Goal: Communication & Community: Share content

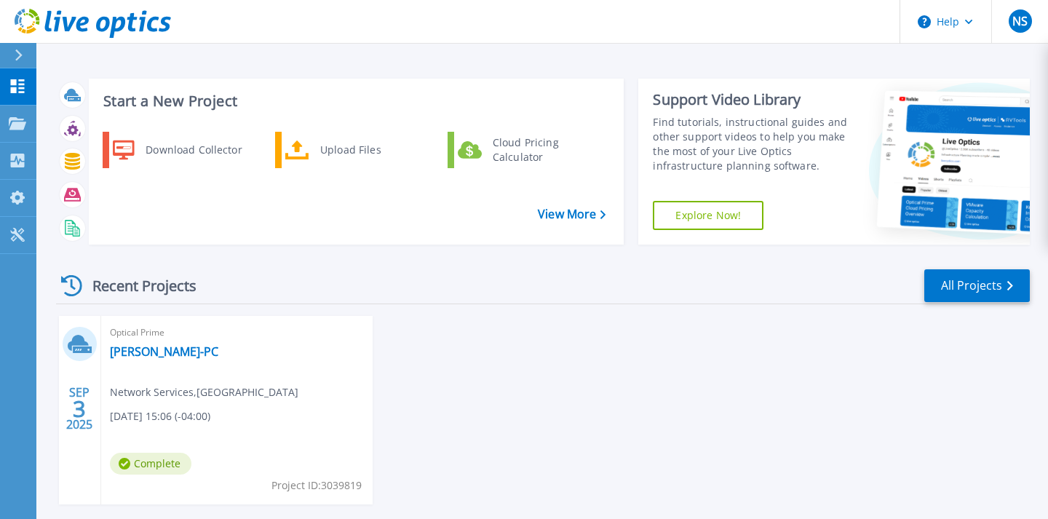
click at [164, 466] on span "Complete" at bounding box center [150, 463] width 81 height 22
click at [130, 350] on link "[PERSON_NAME]-PC" at bounding box center [164, 351] width 108 height 15
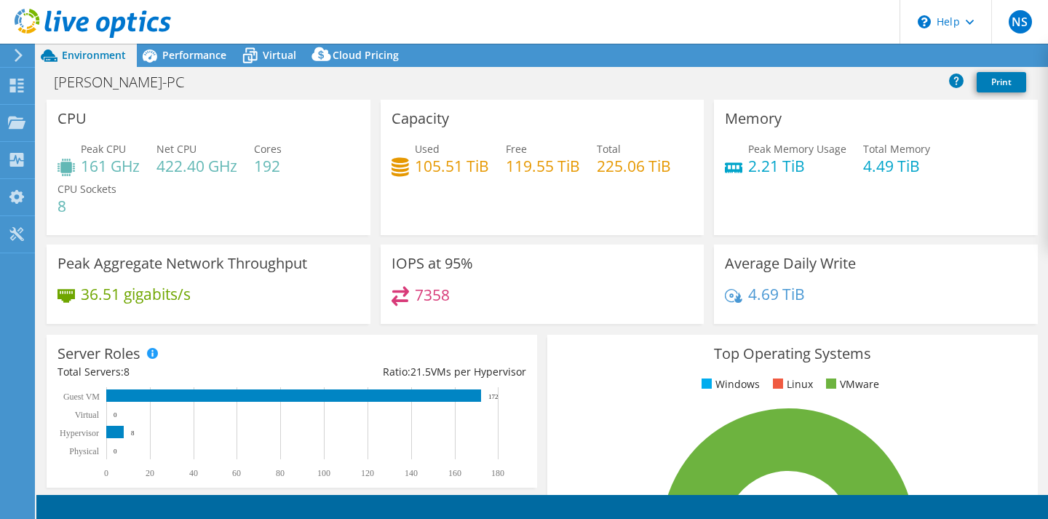
select select "USD"
click at [863, 55] on link "Share" at bounding box center [866, 55] width 60 height 23
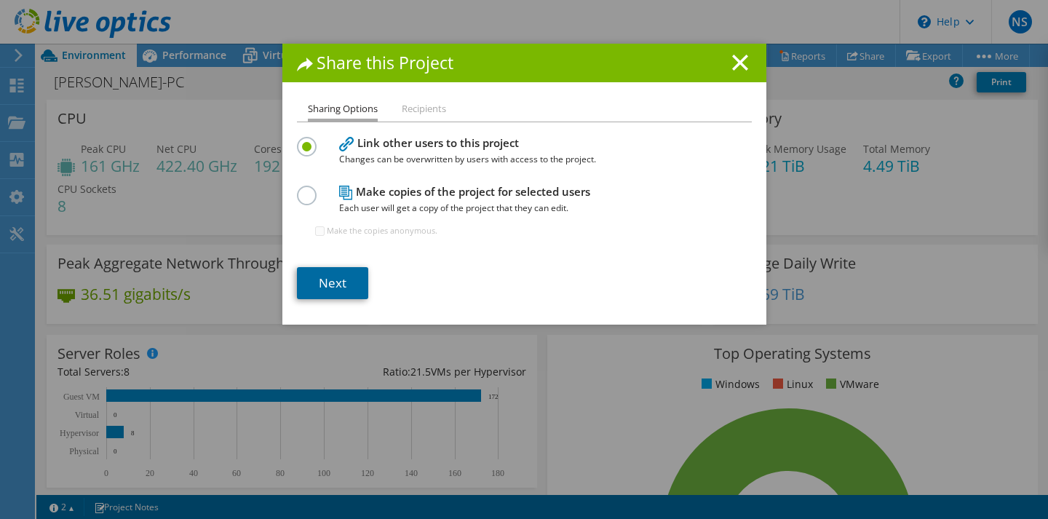
click at [353, 285] on link "Next" at bounding box center [332, 283] width 71 height 32
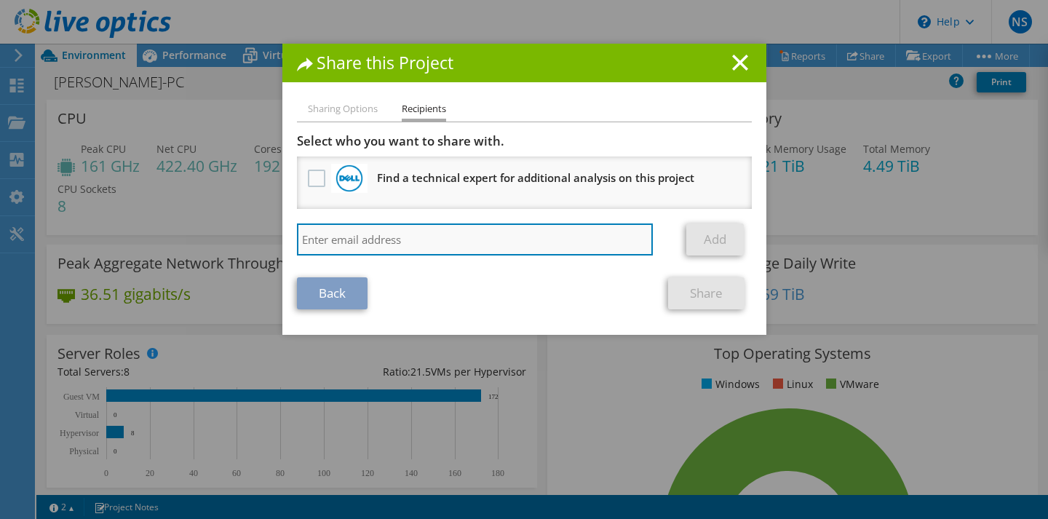
click at [371, 236] on input "search" at bounding box center [475, 239] width 356 height 32
click at [409, 240] on input "search" at bounding box center [475, 239] width 356 height 32
paste input "Tom Basdekis <tbasdekis@ebmusa.com>"
drag, startPoint x: 382, startPoint y: 236, endPoint x: 284, endPoint y: 240, distance: 97.6
click at [297, 240] on input "Tom Basdekis <tbasdekis@ebmusa.com>" at bounding box center [475, 239] width 356 height 32
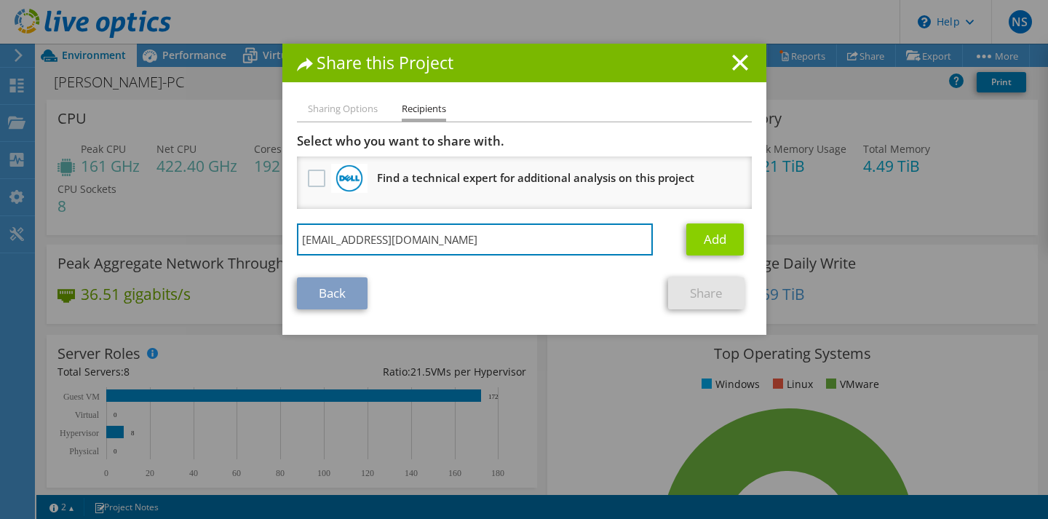
type input "tbasdekis@ebmusa.com"
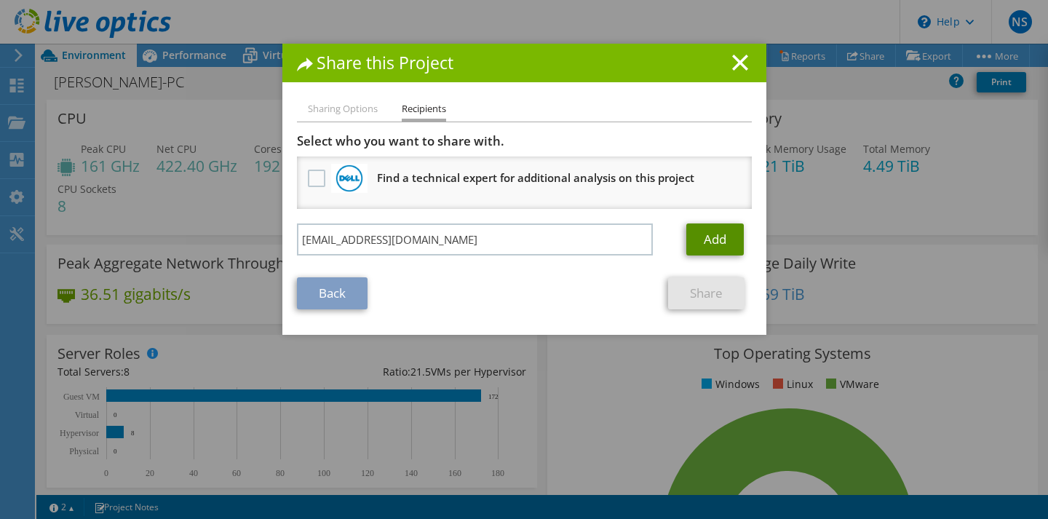
click at [714, 239] on link "Add" at bounding box center [714, 239] width 57 height 32
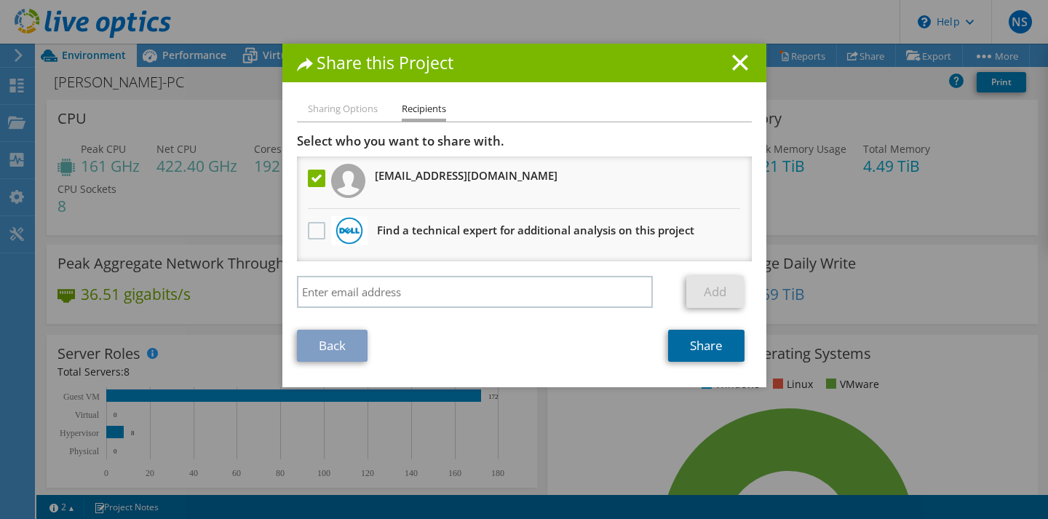
click at [700, 348] on link "Share" at bounding box center [706, 346] width 76 height 32
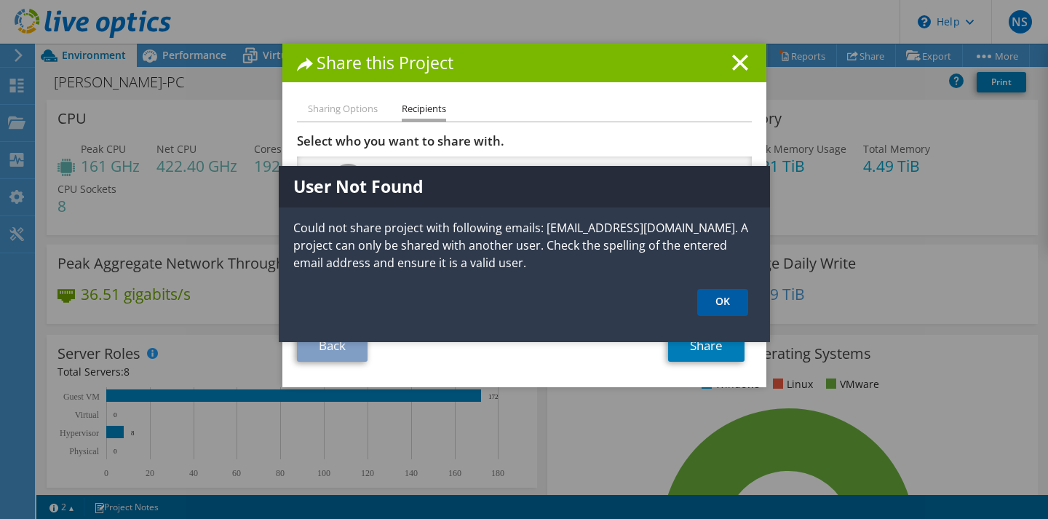
click at [718, 306] on link "OK" at bounding box center [722, 302] width 51 height 27
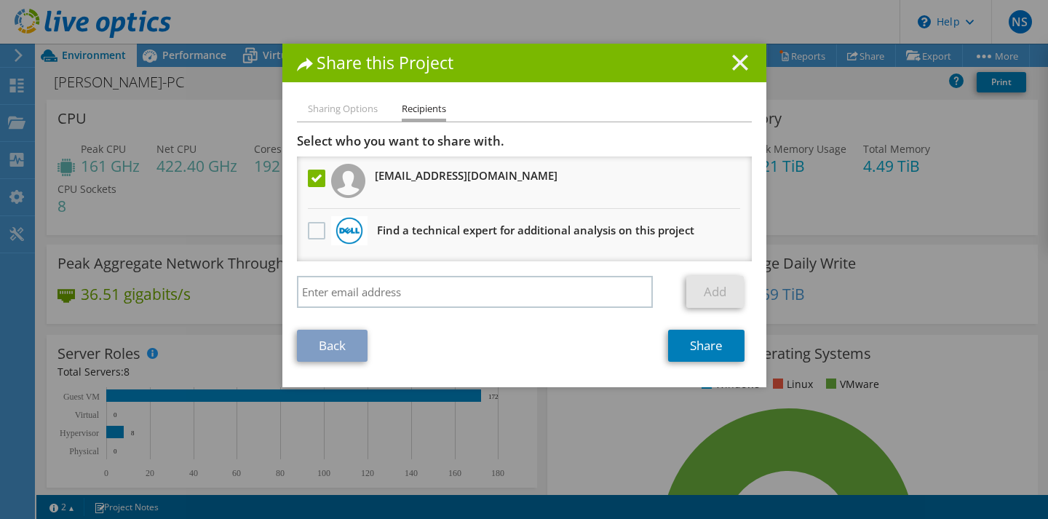
click at [741, 58] on icon at bounding box center [740, 63] width 16 height 16
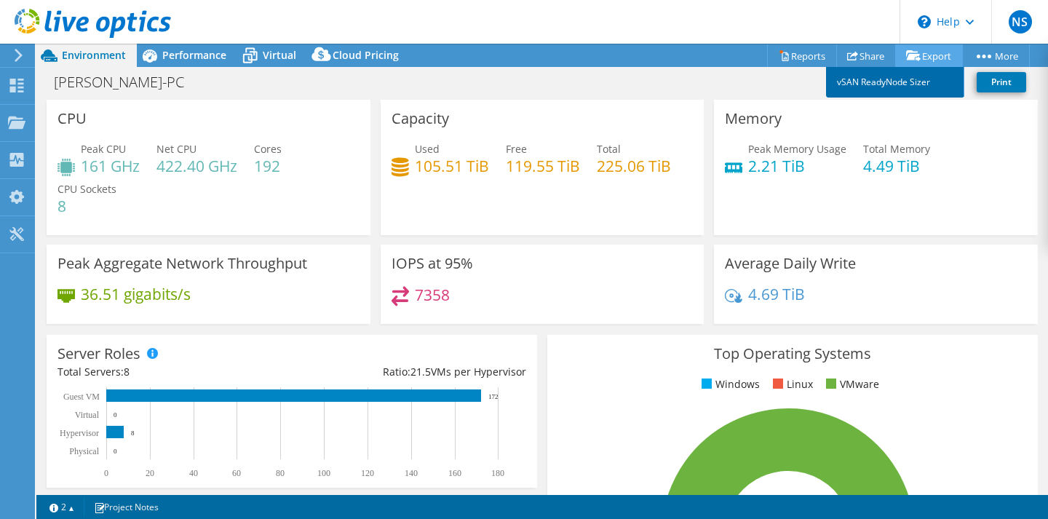
click at [911, 81] on link "vSAN ReadyNode Sizer" at bounding box center [895, 82] width 138 height 31
click at [930, 58] on link "Export" at bounding box center [929, 55] width 68 height 23
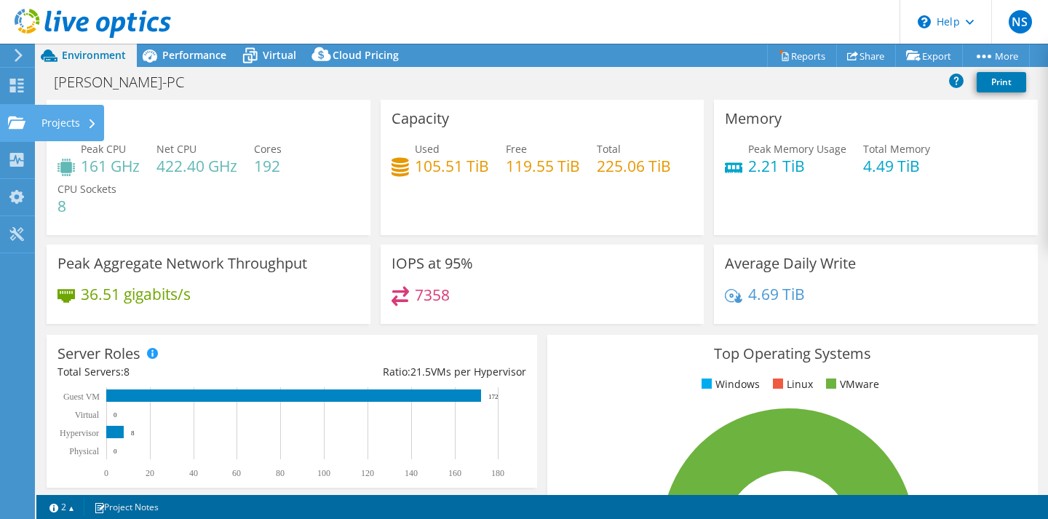
click at [71, 121] on div "Projects" at bounding box center [69, 123] width 70 height 36
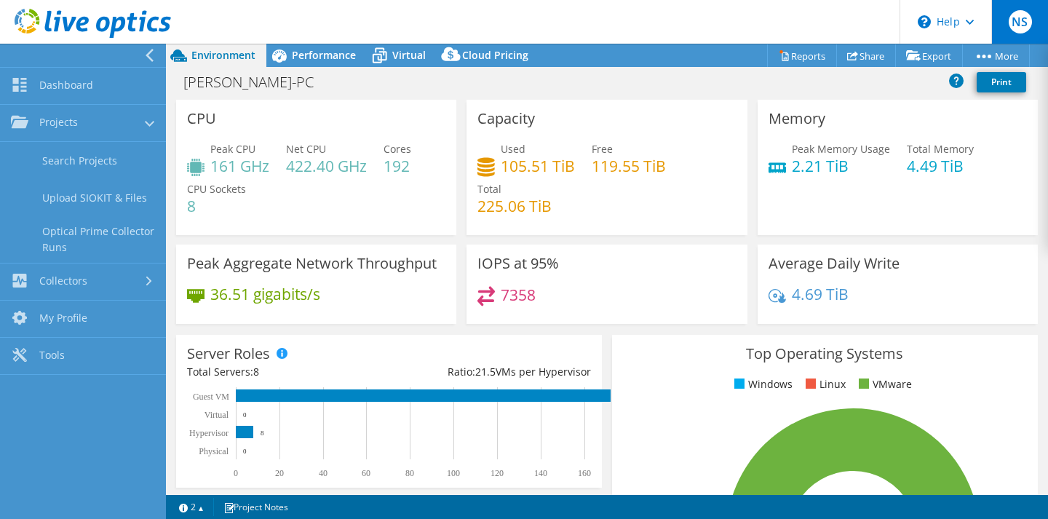
click at [1017, 20] on span "NS" at bounding box center [1019, 21] width 23 height 23
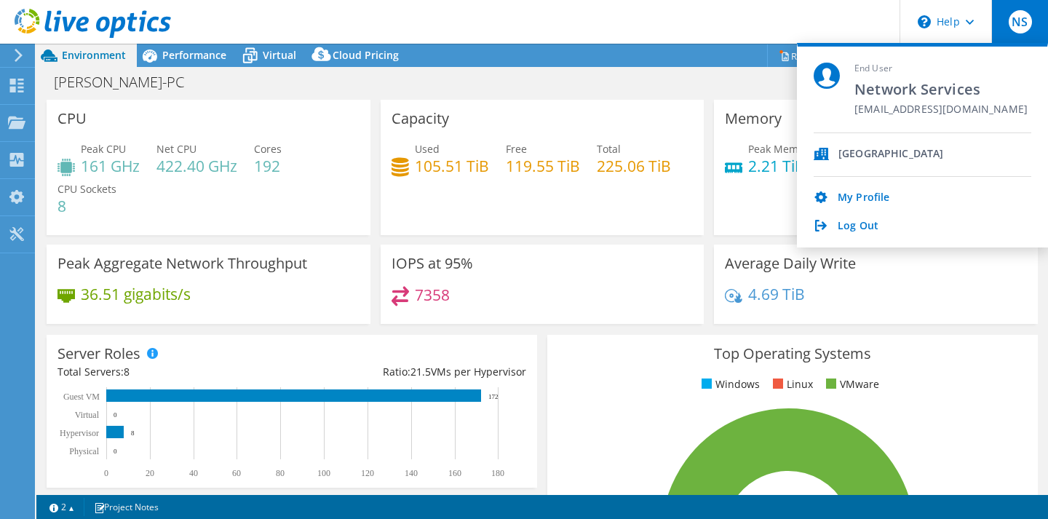
click at [841, 10] on header "NS End User Network Services its-netsvcs@hartford.edu University of Hartford My…" at bounding box center [524, 22] width 1048 height 44
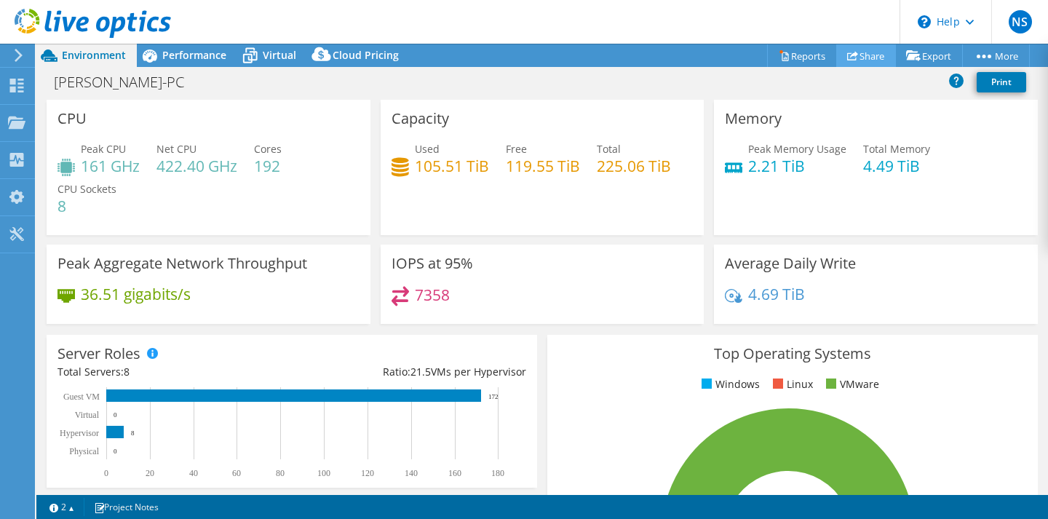
click at [858, 56] on link "Share" at bounding box center [866, 55] width 60 height 23
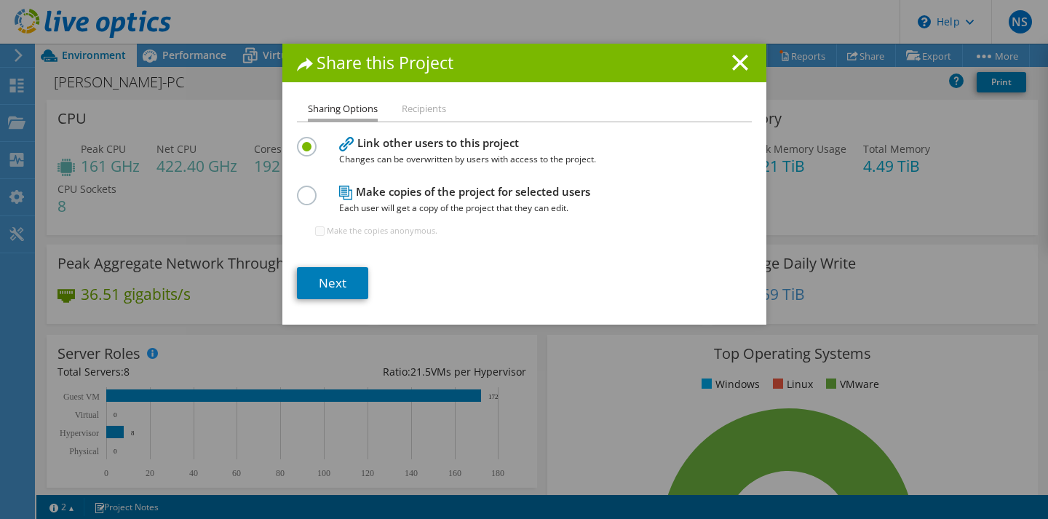
click at [431, 110] on li "Recipients" at bounding box center [424, 109] width 44 height 18
click at [307, 189] on label at bounding box center [309, 187] width 25 height 4
click at [0, 0] on input "radio" at bounding box center [0, 0] width 0 height 0
click at [326, 274] on link "Next" at bounding box center [332, 283] width 71 height 32
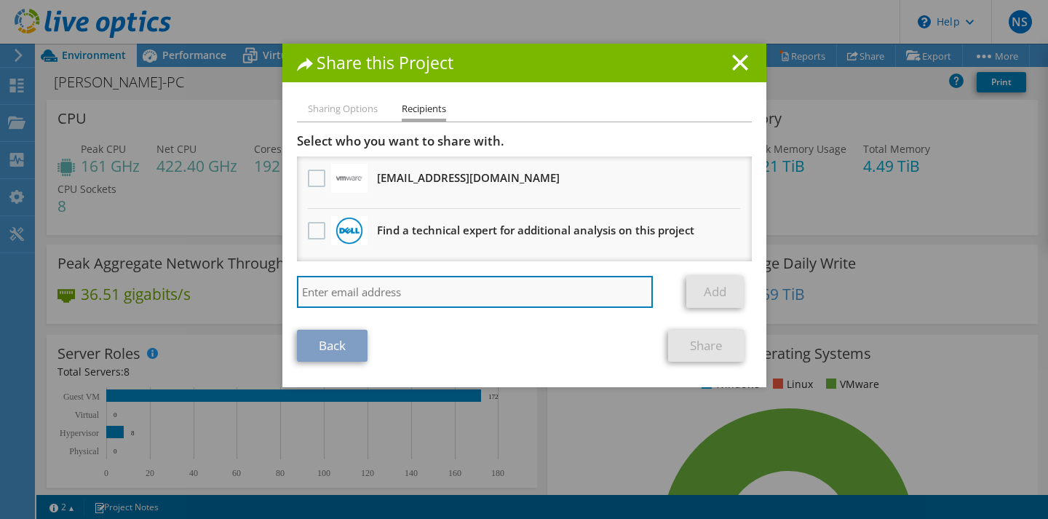
click at [328, 290] on input "search" at bounding box center [475, 292] width 356 height 32
paste input "Tom Basdekis <tbasdekis@ebmusa.com>"
type input "tbasdekis@ebmusa.com"
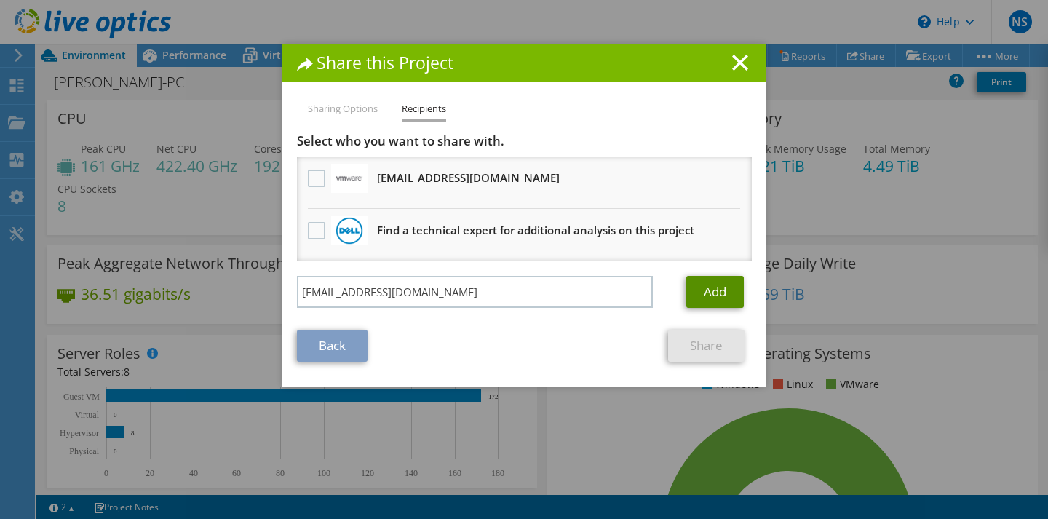
click at [725, 300] on link "Add" at bounding box center [714, 292] width 57 height 32
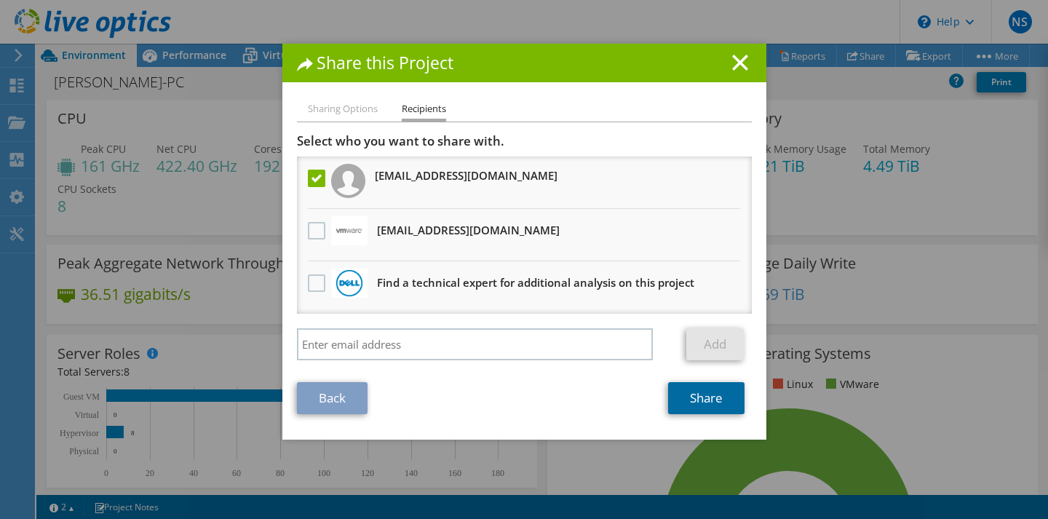
click at [696, 394] on link "Share" at bounding box center [706, 398] width 76 height 32
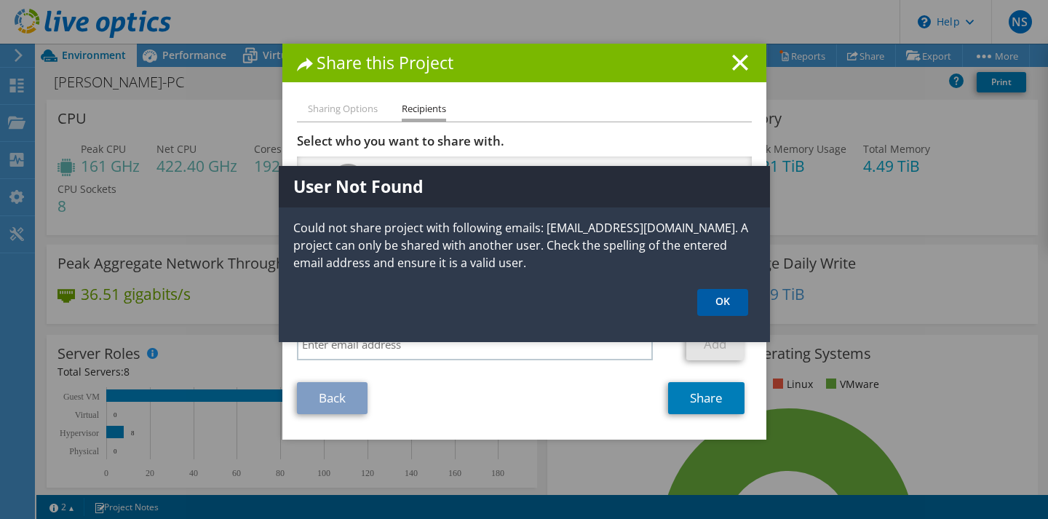
click at [711, 306] on link "OK" at bounding box center [722, 302] width 51 height 27
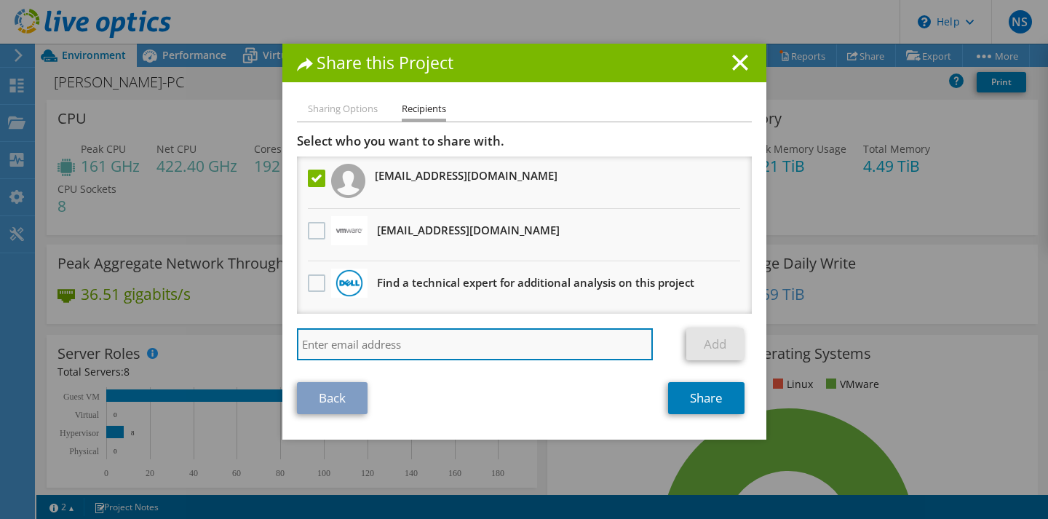
click at [397, 346] on input "search" at bounding box center [475, 344] width 356 height 32
paste input "Tobin Kulangara <tkulangara@ebmusa.com>"
type input "tkulangara@ebmusa.com"
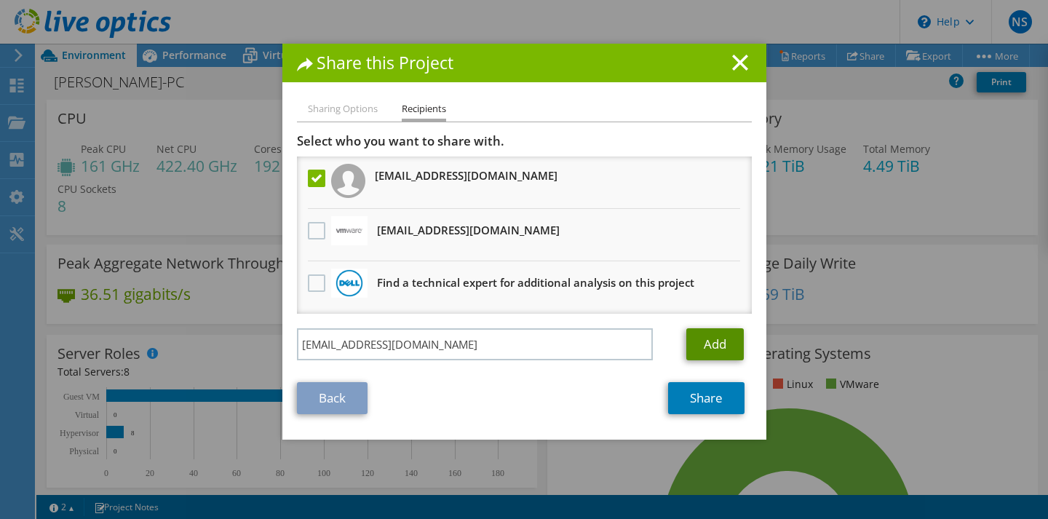
click at [716, 349] on link "Add" at bounding box center [714, 344] width 57 height 32
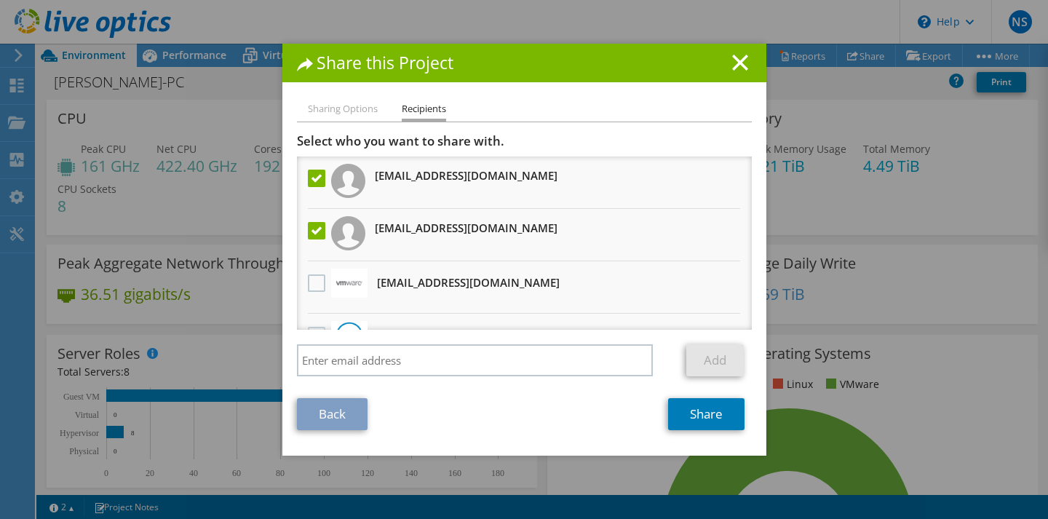
click at [312, 230] on label at bounding box center [318, 230] width 21 height 17
click at [0, 0] on input "checkbox" at bounding box center [0, 0] width 0 height 0
click at [697, 414] on link "Share" at bounding box center [706, 414] width 76 height 32
